Goal: Task Accomplishment & Management: Use online tool/utility

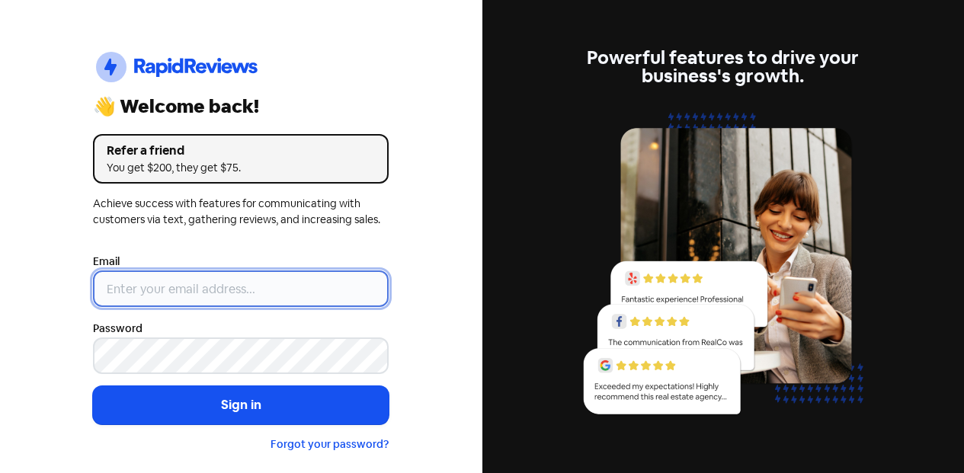
click at [176, 281] on input "email" at bounding box center [241, 289] width 296 height 37
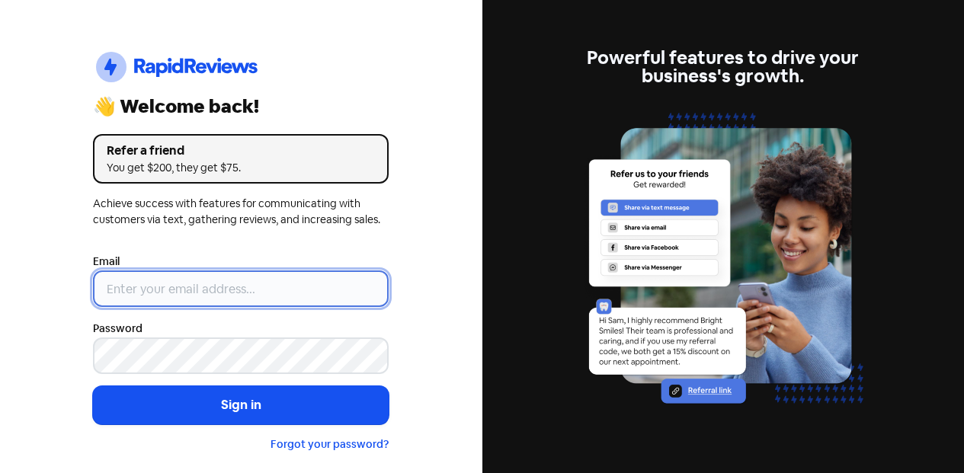
type input "[EMAIL_ADDRESS][DOMAIN_NAME]"
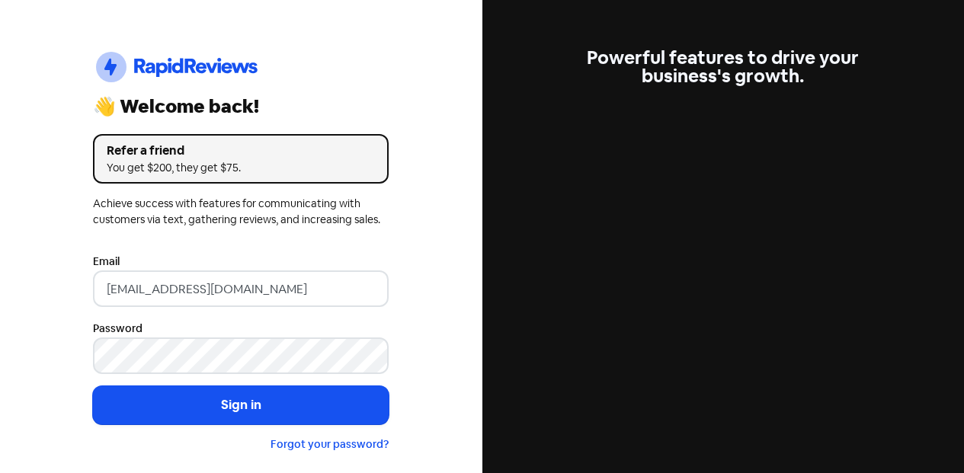
click at [209, 399] on button "Sign in" at bounding box center [241, 405] width 296 height 38
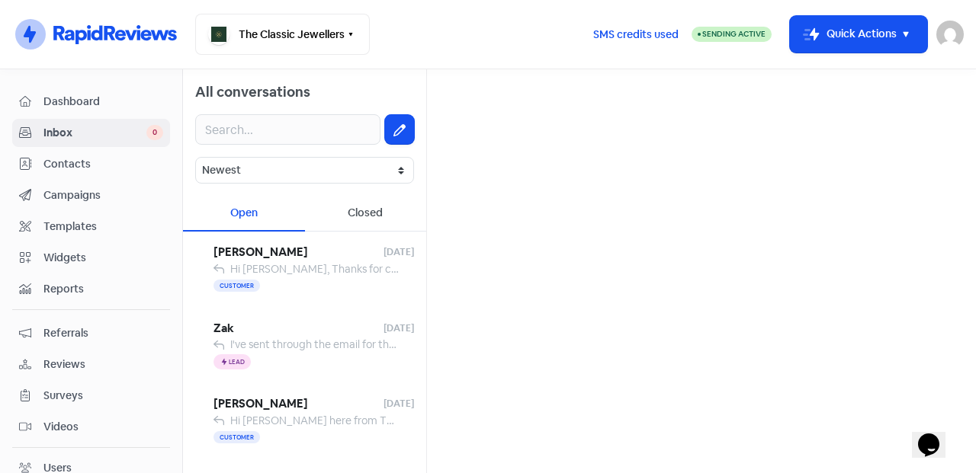
click at [316, 257] on span "[PERSON_NAME]" at bounding box center [298, 253] width 170 height 18
click at [106, 168] on span "Contacts" at bounding box center [103, 164] width 120 height 16
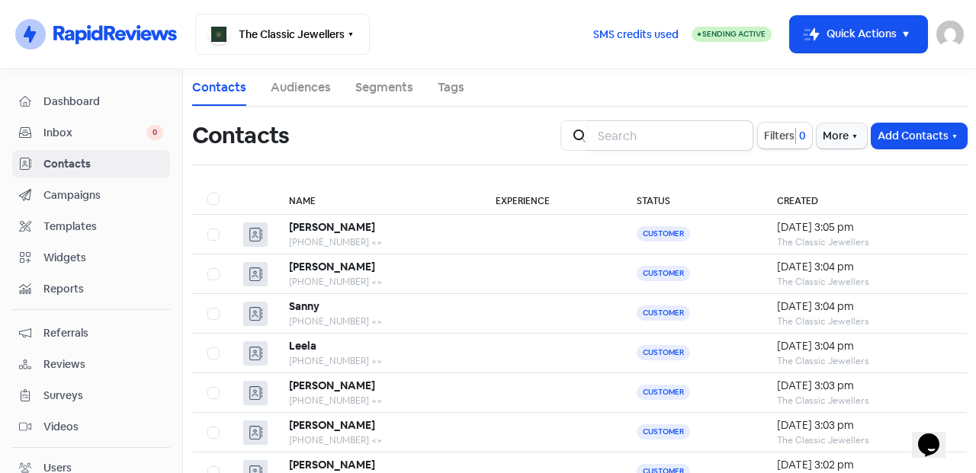
click at [655, 141] on input "search" at bounding box center [671, 135] width 165 height 30
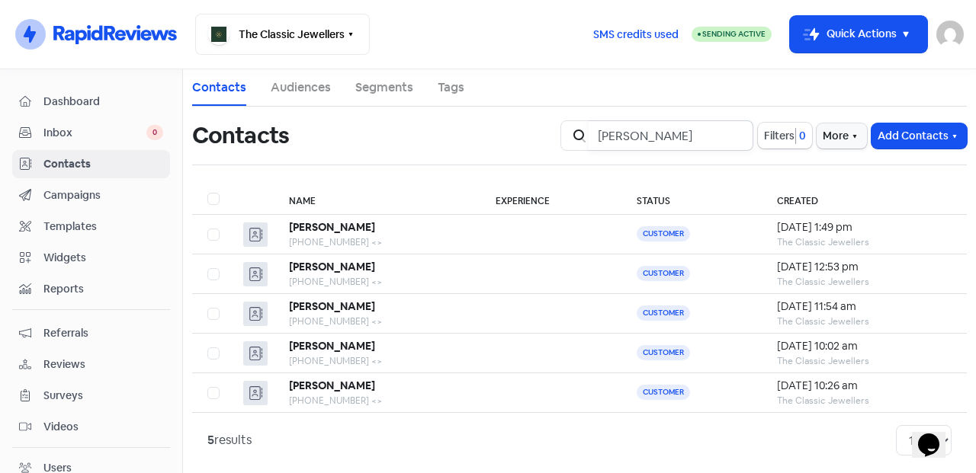
type input "kim"
click at [310, 303] on b "Kim Vy Le" at bounding box center [332, 307] width 86 height 14
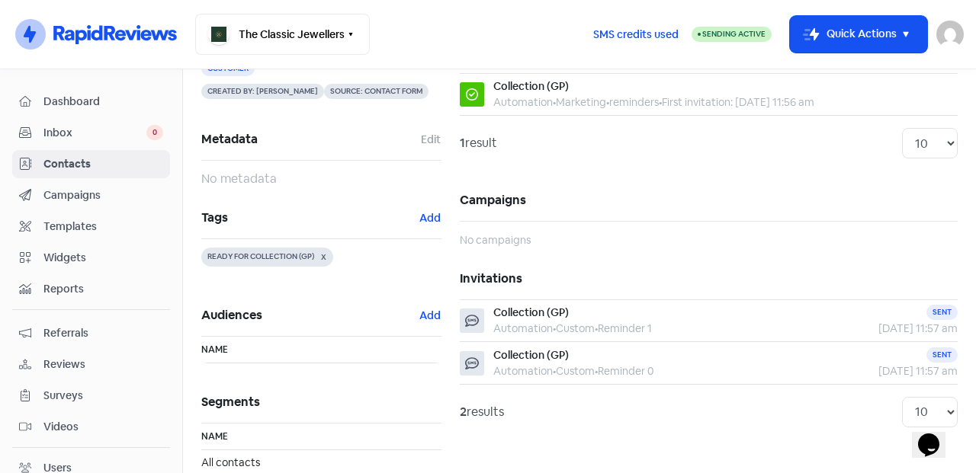
scroll to position [104, 0]
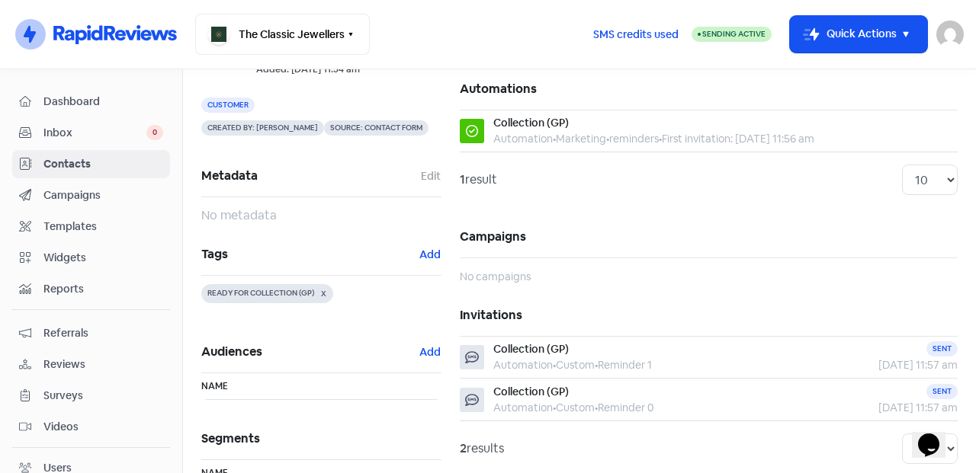
click at [428, 255] on button "Add" at bounding box center [430, 255] width 23 height 18
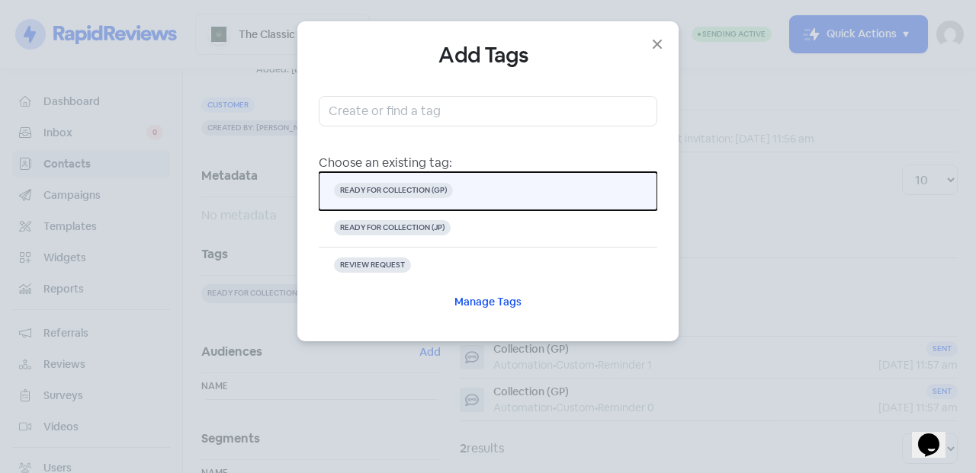
click at [490, 177] on button "READY FOR COLLECTION (GP)" at bounding box center [488, 191] width 338 height 38
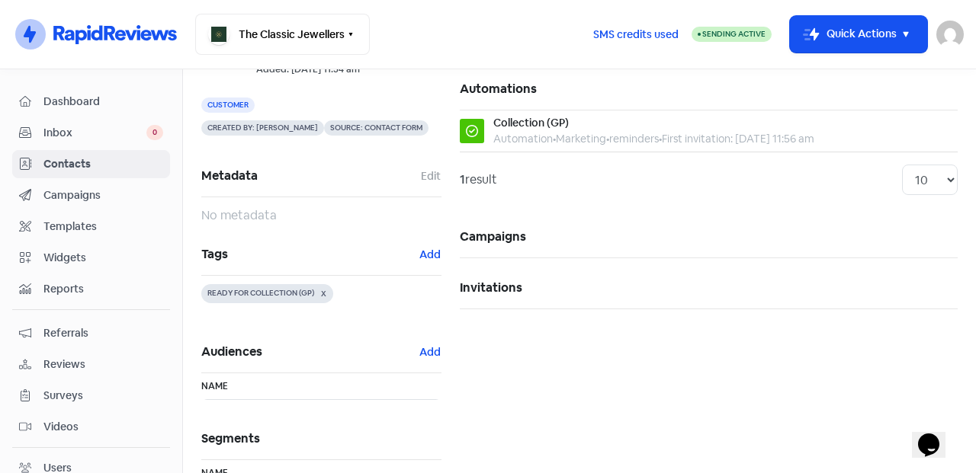
scroll to position [0, 0]
